Goal: Find specific page/section: Find specific page/section

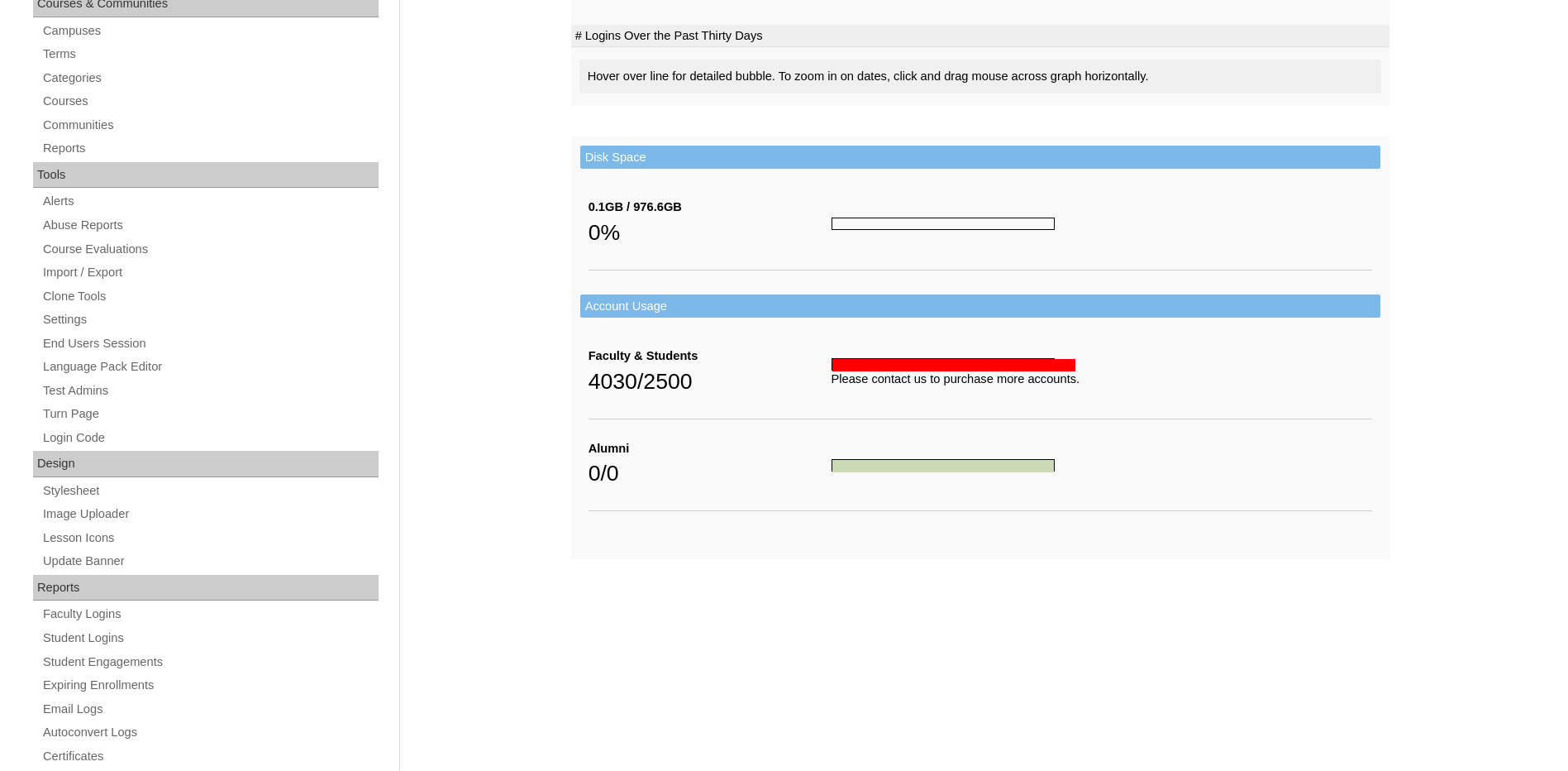
scroll to position [413, 0]
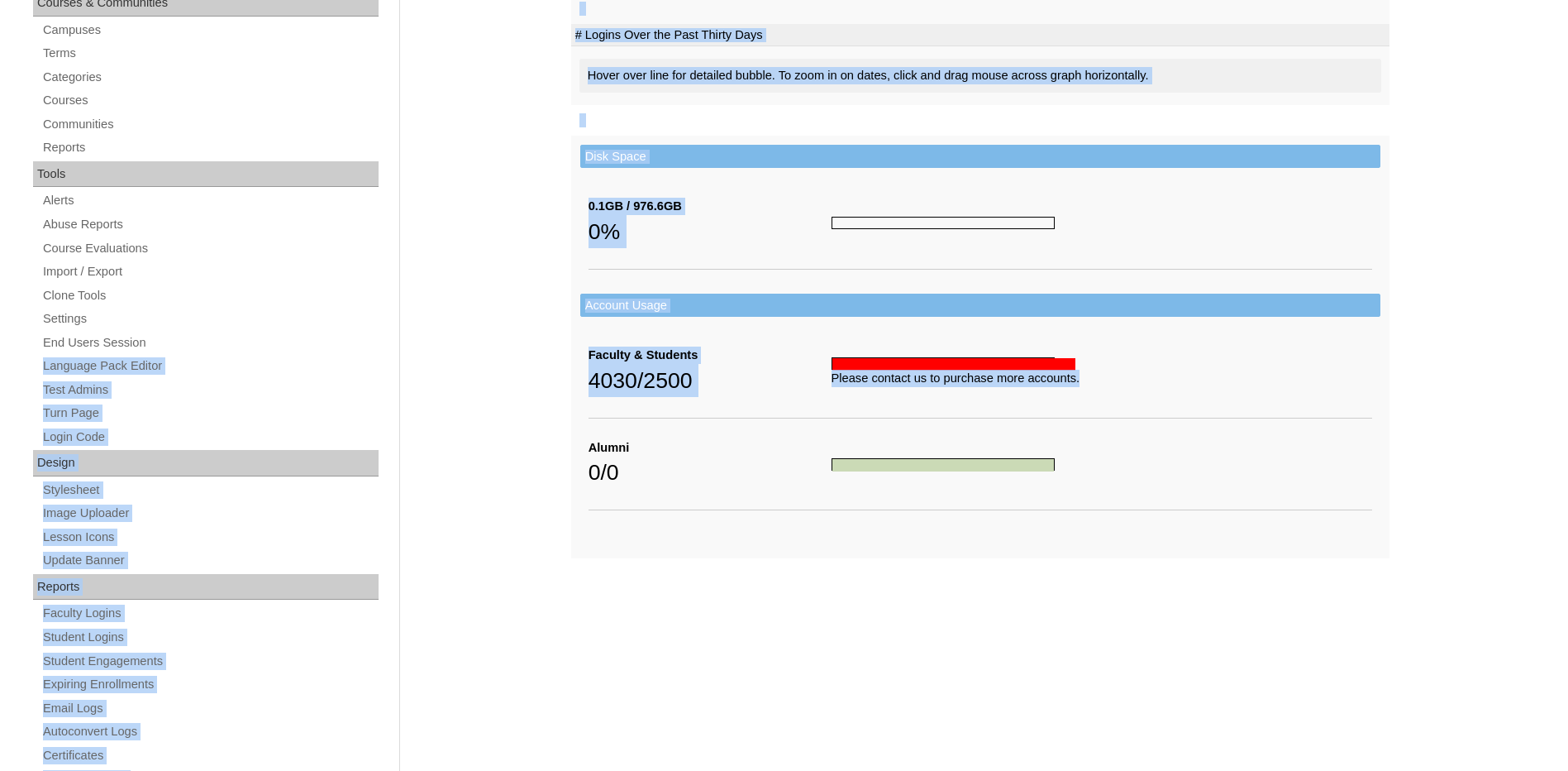
drag, startPoint x: 1080, startPoint y: 381, endPoint x: 470, endPoint y: 352, distance: 610.7
click at [470, 352] on div "Admin Home Users Faculty & Staff Parents Students Auto Login Departments Course…" at bounding box center [784, 346] width 1568 height 1140
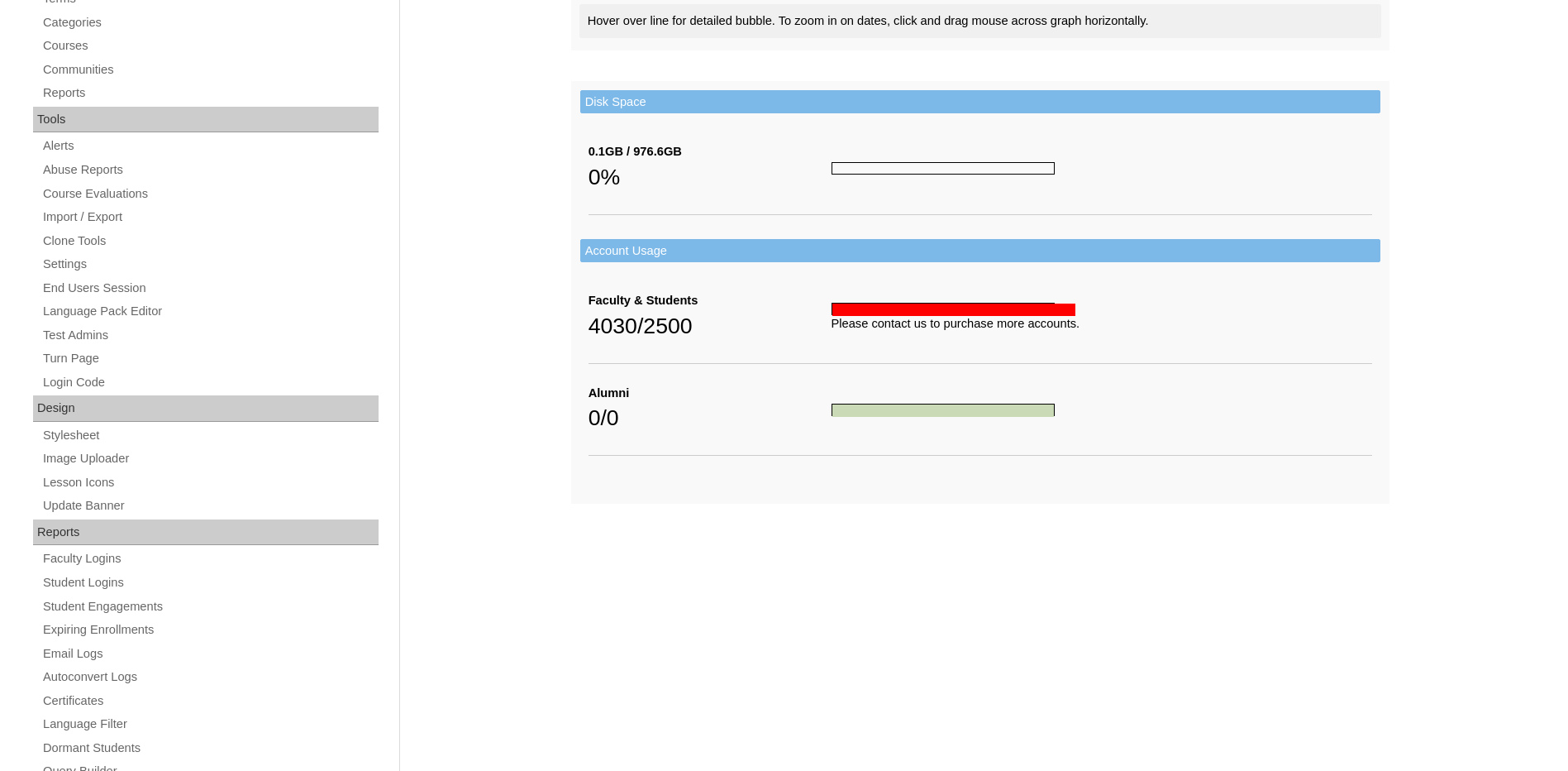
scroll to position [496, 0]
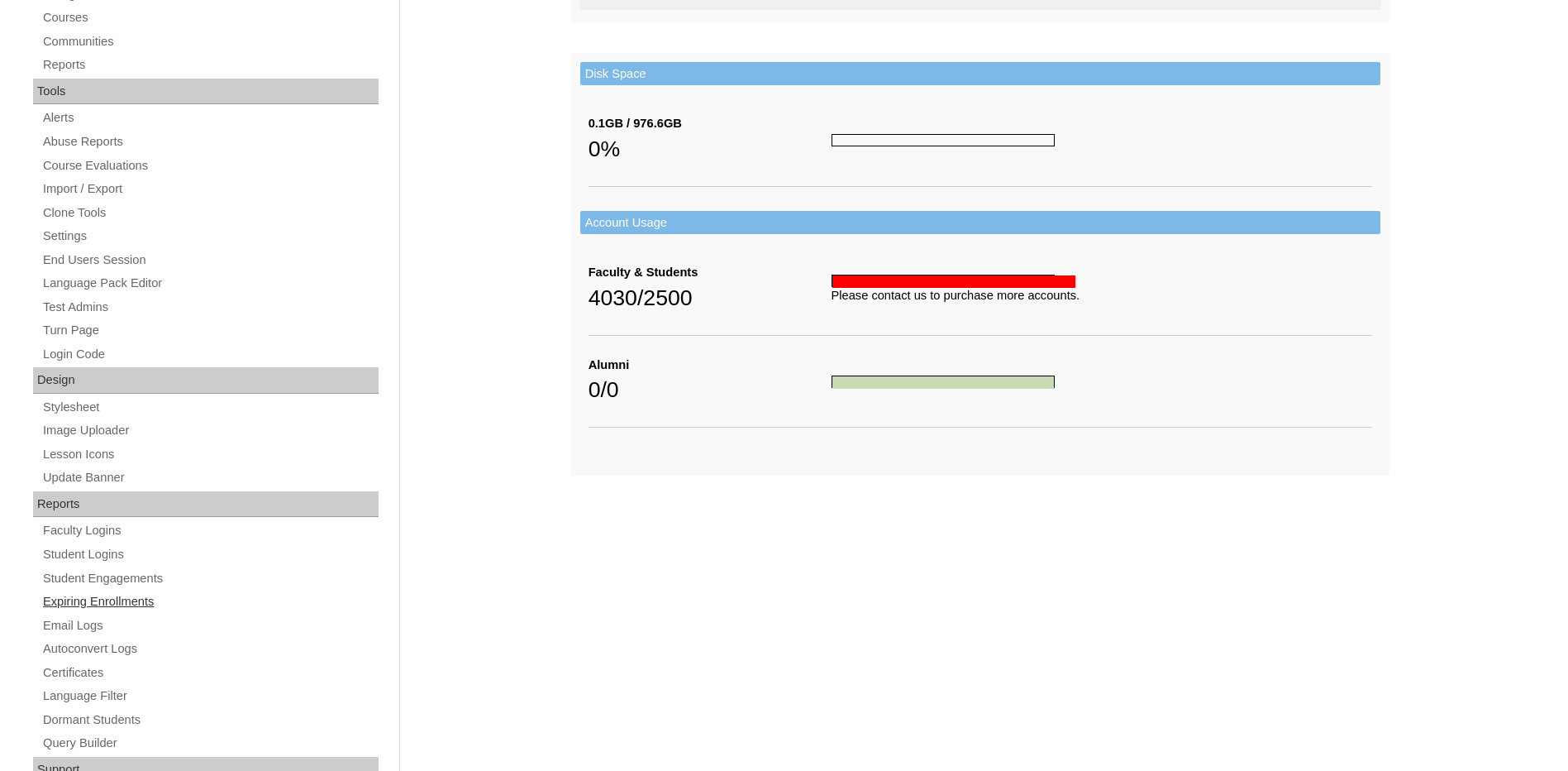
click at [137, 599] on link "Expiring Enrollments" at bounding box center [210, 602] width 338 height 21
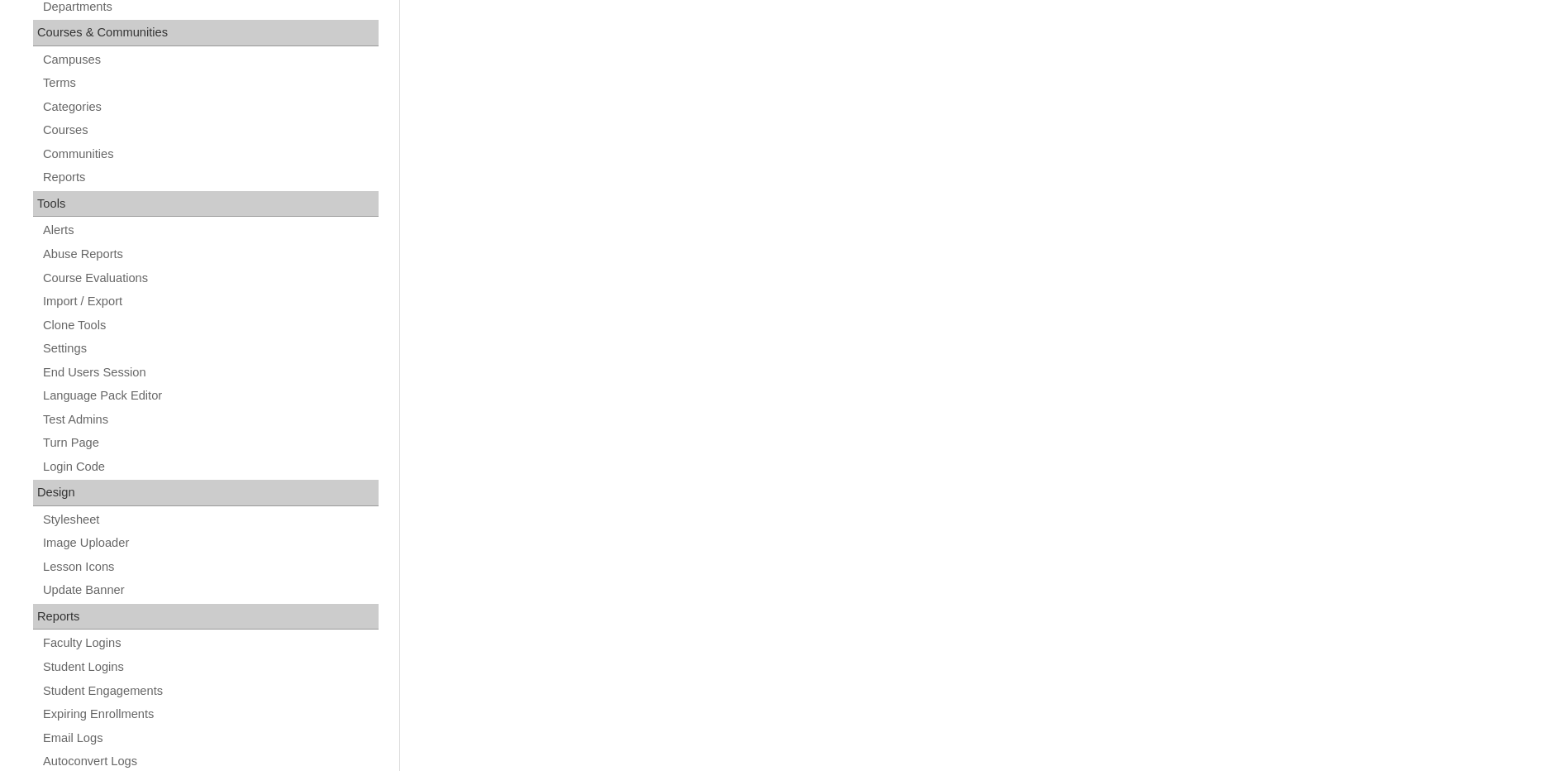
scroll to position [413, 0]
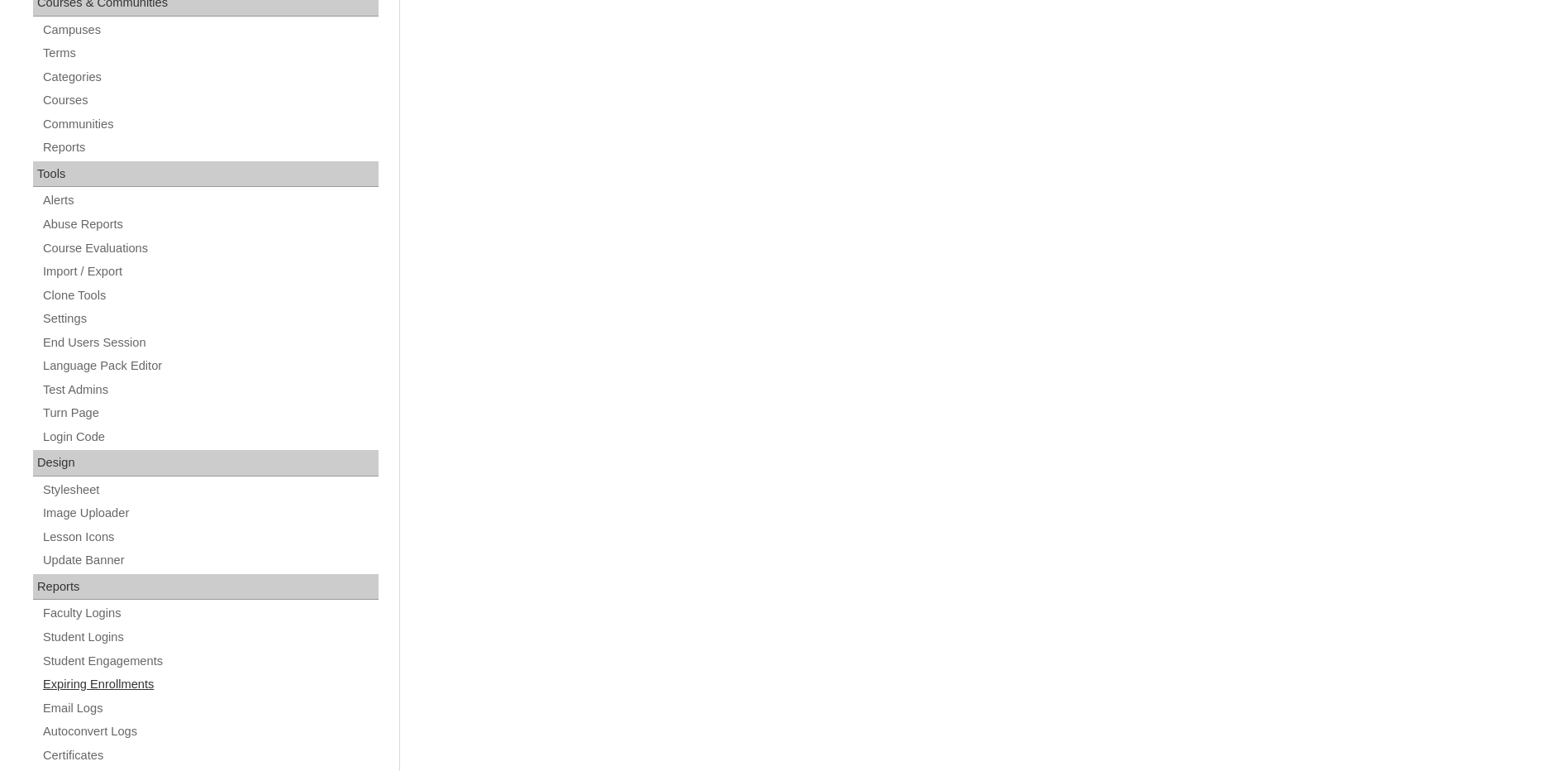
click at [115, 684] on link "Expiring Enrollments" at bounding box center [210, 684] width 338 height 21
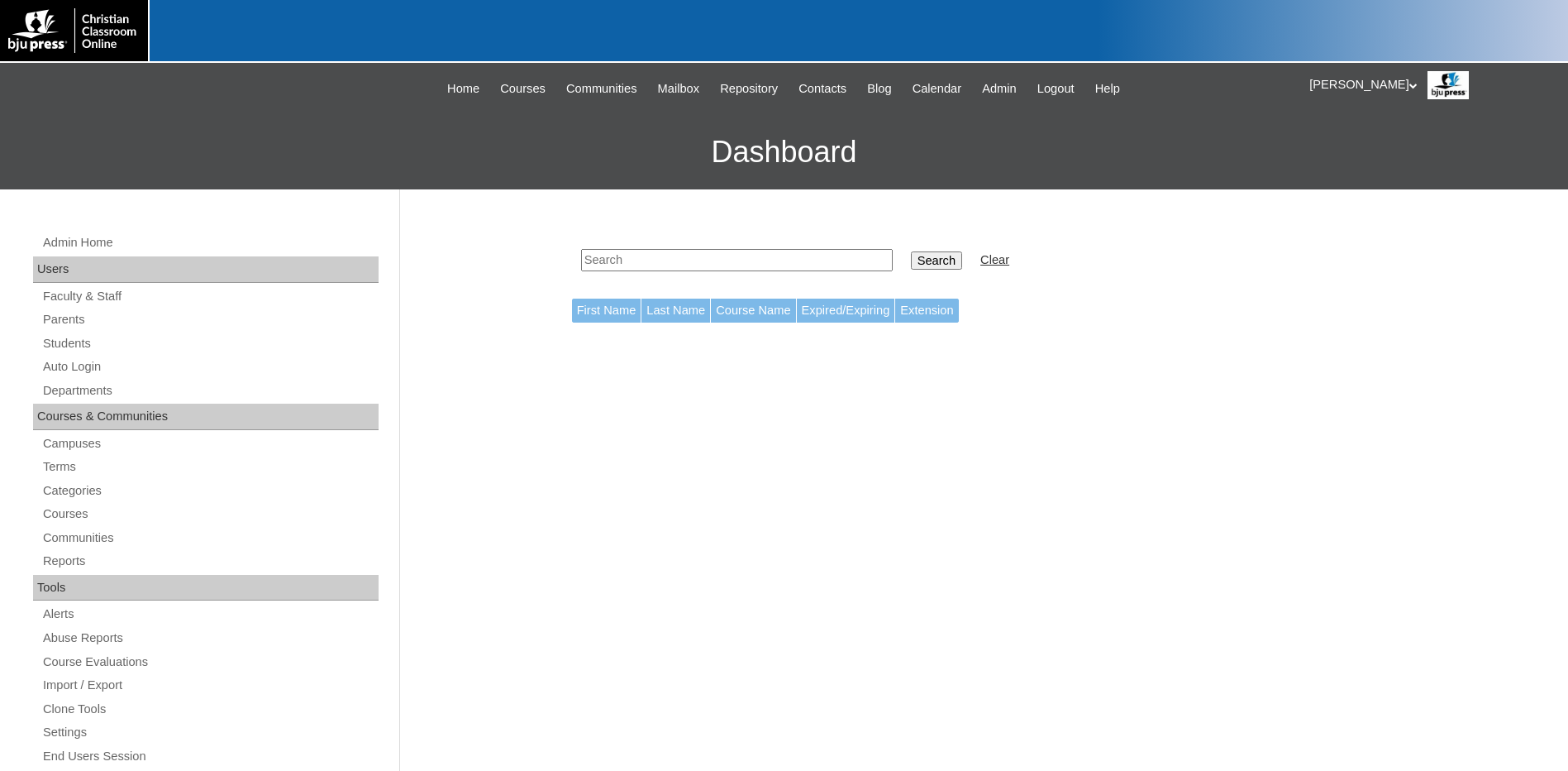
click at [911, 260] on input "Search" at bounding box center [937, 261] width 51 height 18
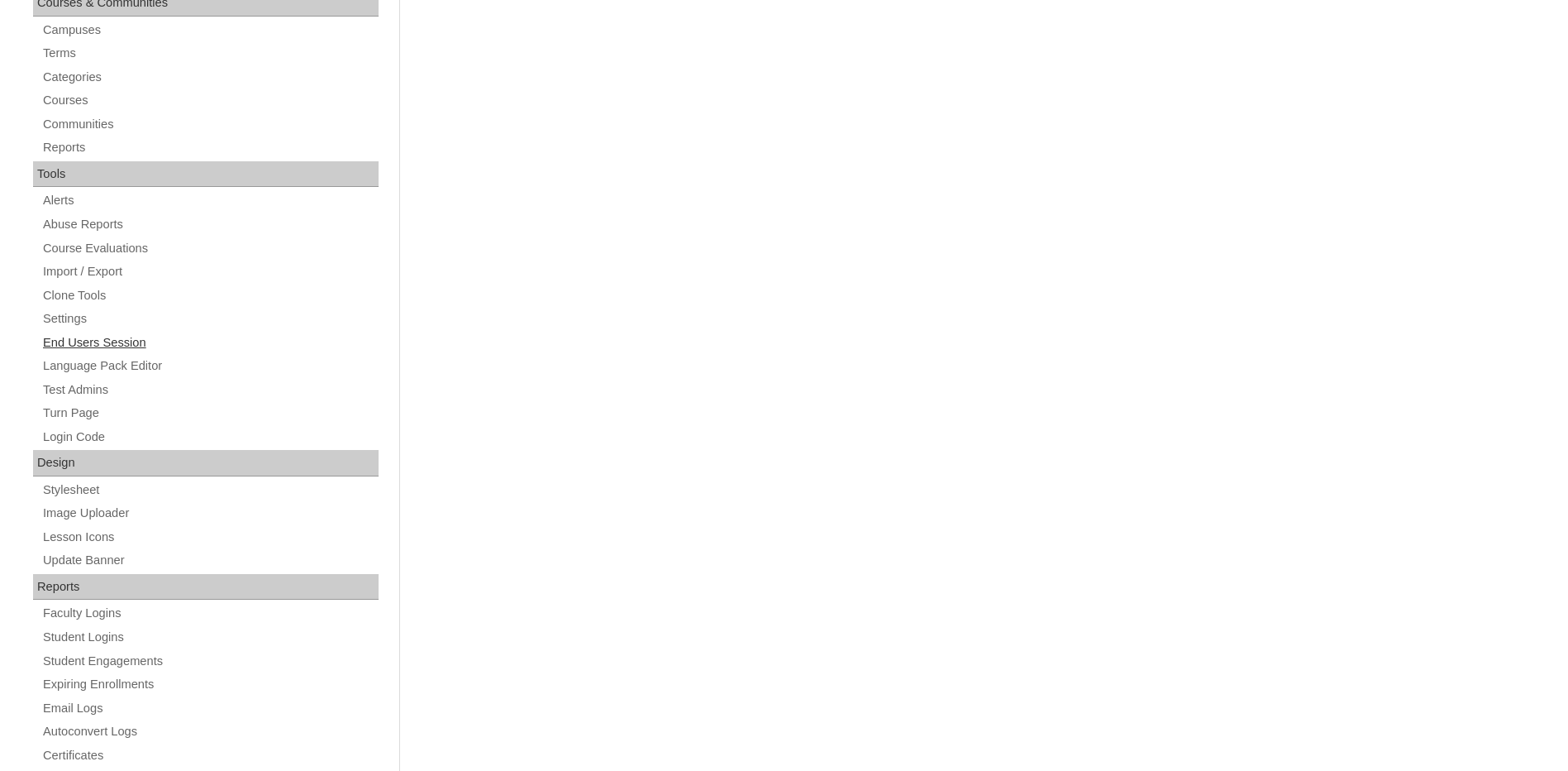
scroll to position [576, 0]
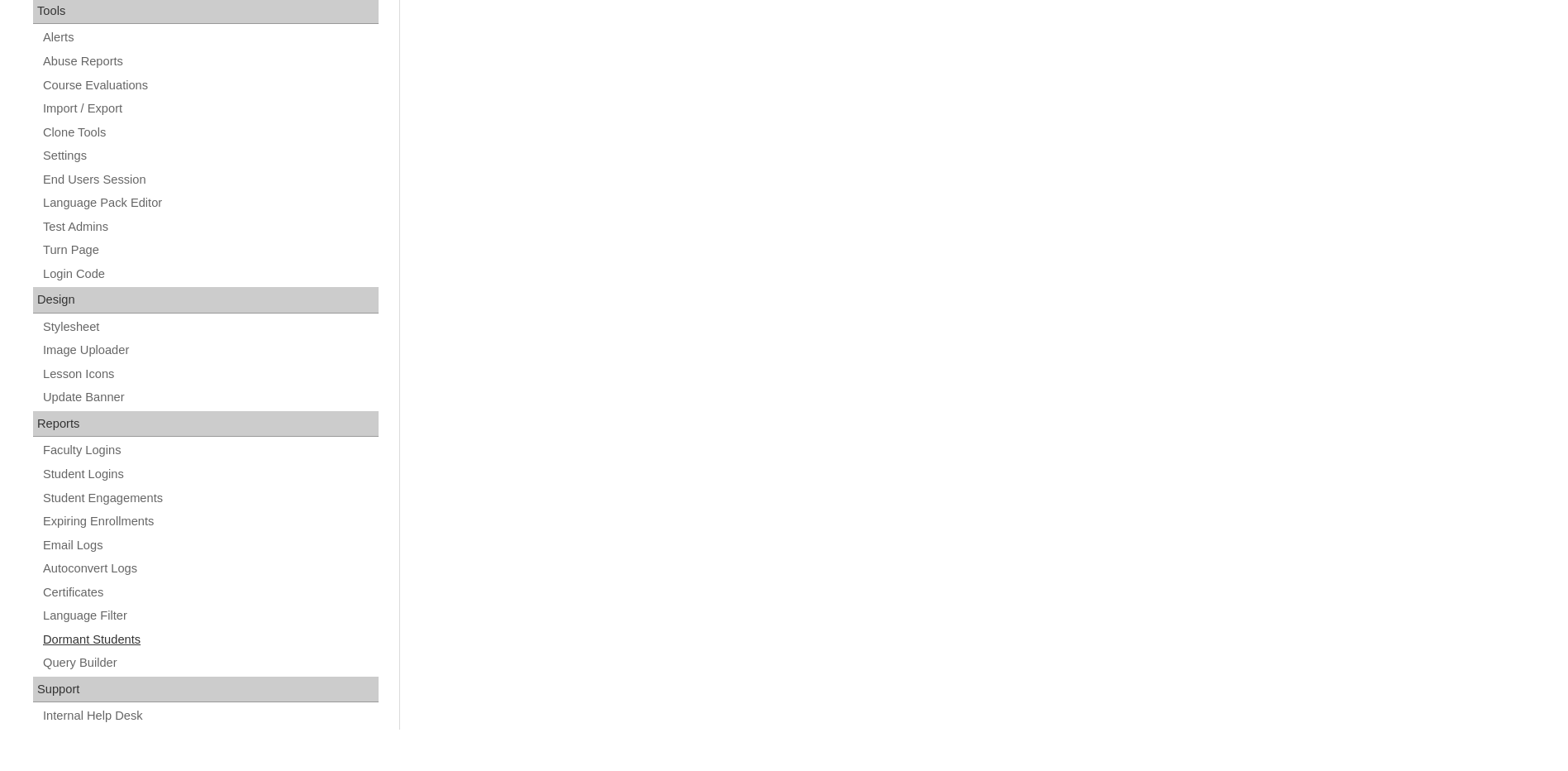
click at [135, 629] on link "Dormant Students" at bounding box center [210, 639] width 338 height 21
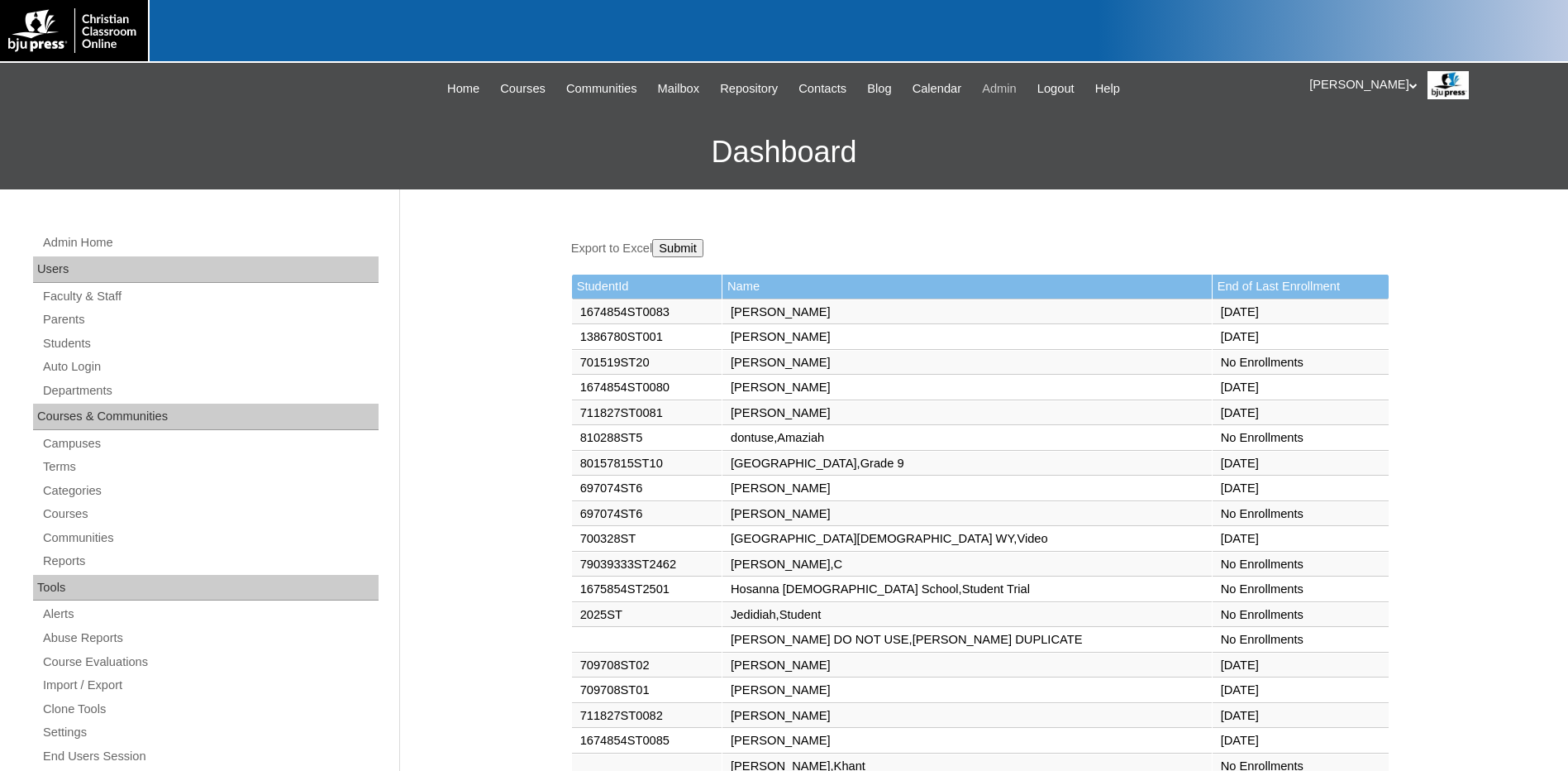
click at [988, 82] on span "Admin" at bounding box center [1000, 89] width 35 height 19
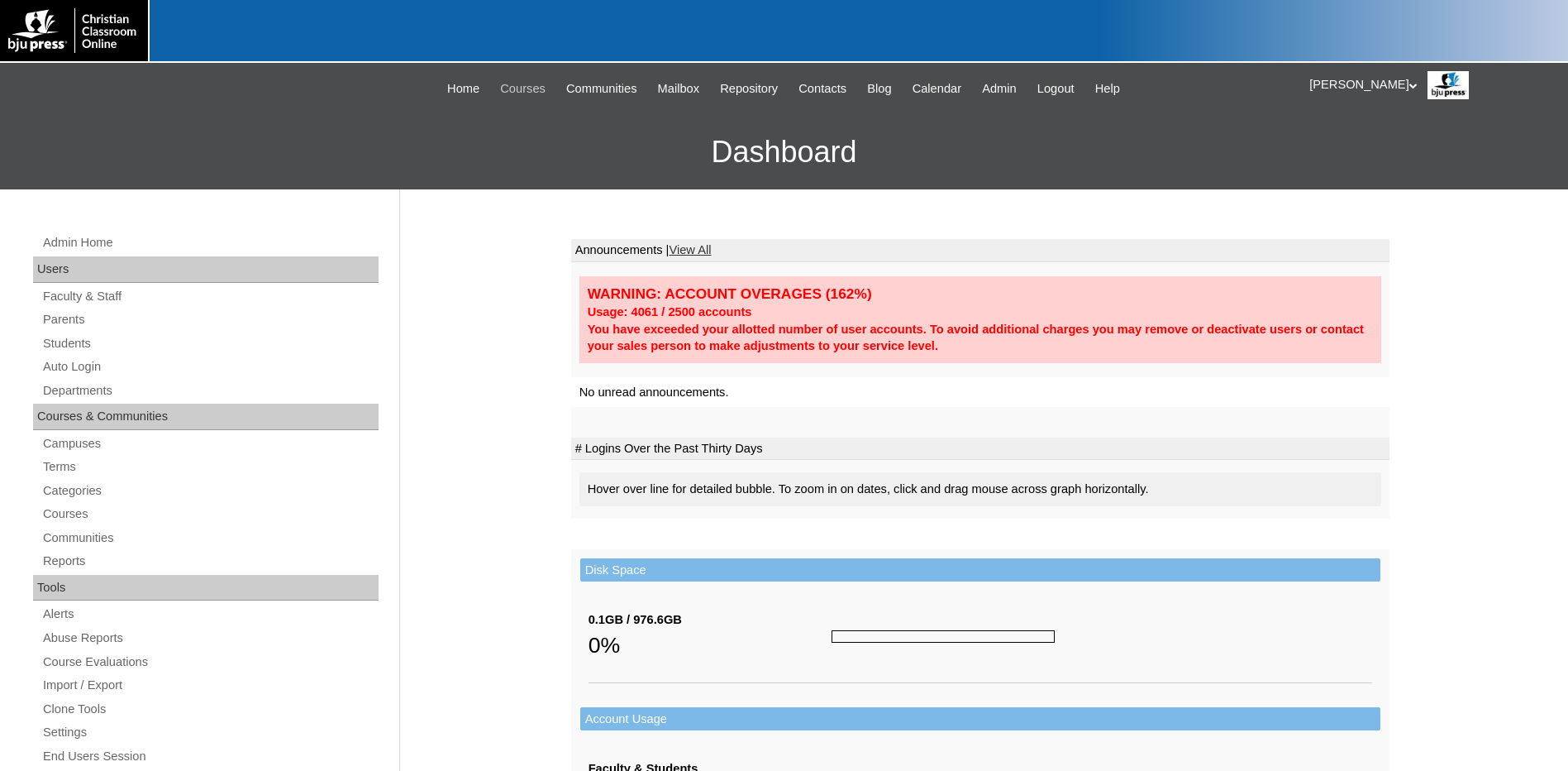
click at [505, 89] on span "Courses" at bounding box center [523, 89] width 46 height 19
